Goal: Task Accomplishment & Management: Use online tool/utility

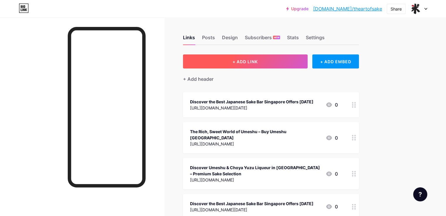
click at [252, 61] on button "+ ADD LINK" at bounding box center [245, 62] width 125 height 14
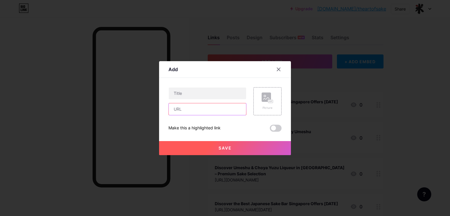
click at [204, 112] on input "text" at bounding box center [207, 110] width 77 height 12
paste input "[URL][DOMAIN_NAME]"
type input "[URL][DOMAIN_NAME]"
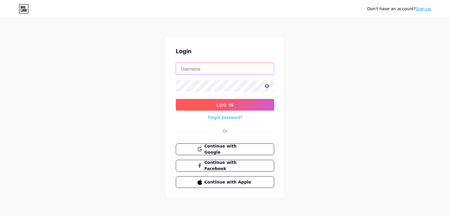
type input "[EMAIL_ADDRESS][DOMAIN_NAME]"
click at [220, 110] on button "Log In" at bounding box center [225, 105] width 99 height 12
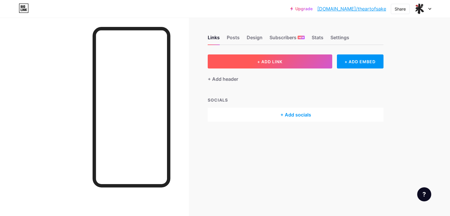
click at [260, 62] on span "+ ADD LINK" at bounding box center [269, 61] width 25 height 5
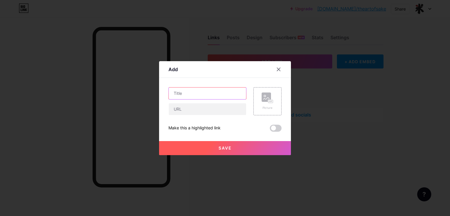
click at [199, 98] on input "text" at bounding box center [207, 94] width 77 height 12
paste input "A Refreshing Citrus Sensation Sparkling Yuzu Cocktail"
type input "A Refreshing Citrus Sensation Sparkling Yuzu Cocktail"
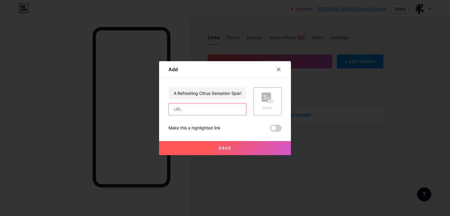
click at [192, 107] on input "text" at bounding box center [207, 110] width 77 height 12
paste input "[URL][DOMAIN_NAME]"
type input "[URL][DOMAIN_NAME]"
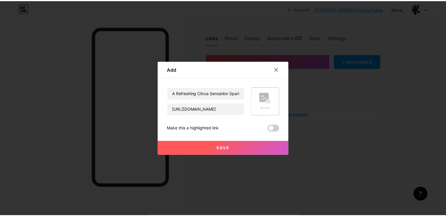
scroll to position [0, 0]
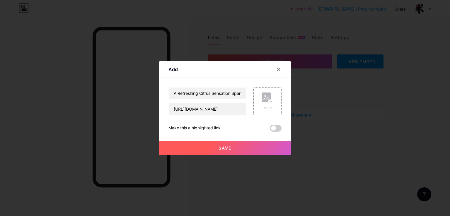
click at [218, 152] on button "Save" at bounding box center [225, 148] width 132 height 14
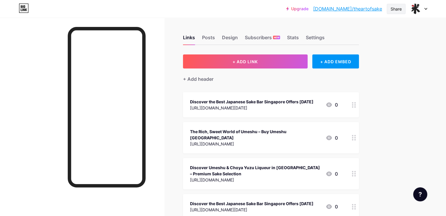
click at [395, 9] on div "Share" at bounding box center [396, 9] width 11 height 6
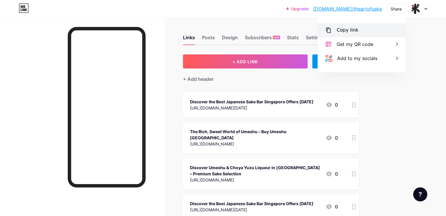
click at [359, 28] on div "Copy link" at bounding box center [361, 30] width 87 height 14
